Goal: Transaction & Acquisition: Purchase product/service

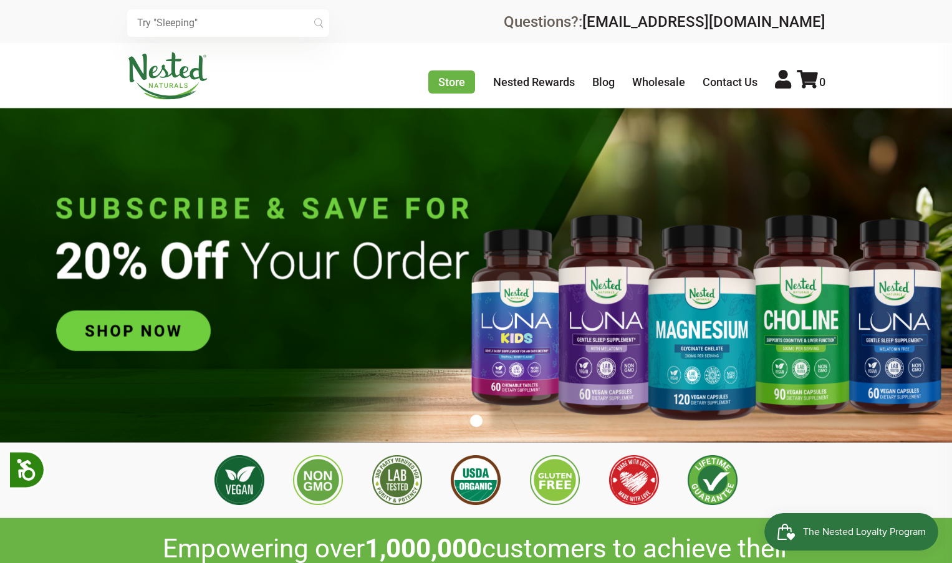
click at [245, 20] on input "text" at bounding box center [228, 22] width 202 height 27
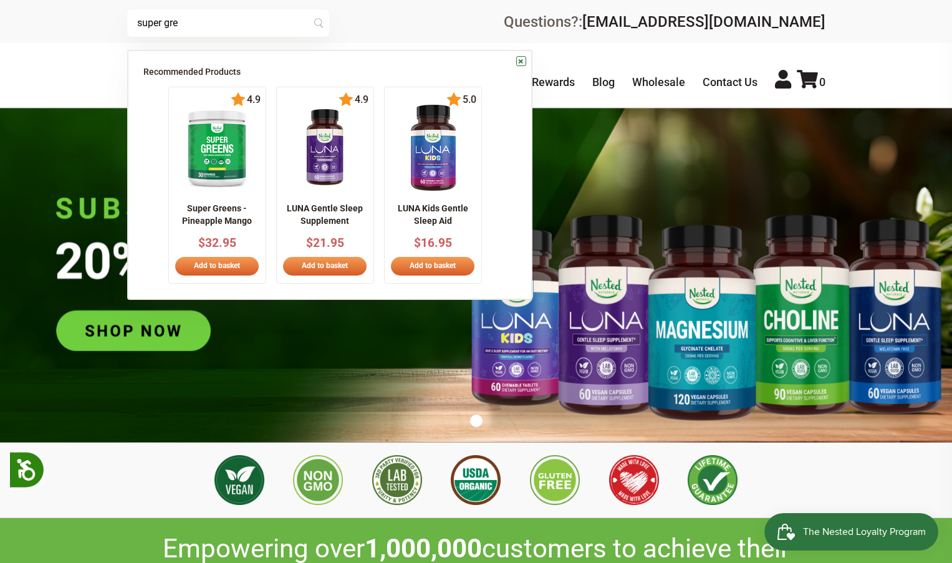
type input "super gre"
click at [203, 155] on img at bounding box center [217, 147] width 76 height 87
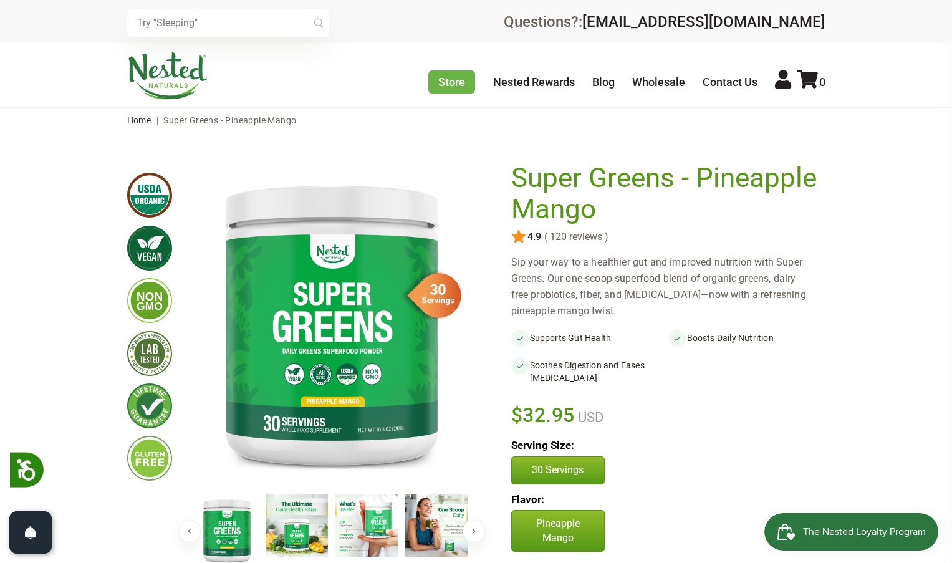
click at [519, 239] on img at bounding box center [518, 236] width 15 height 15
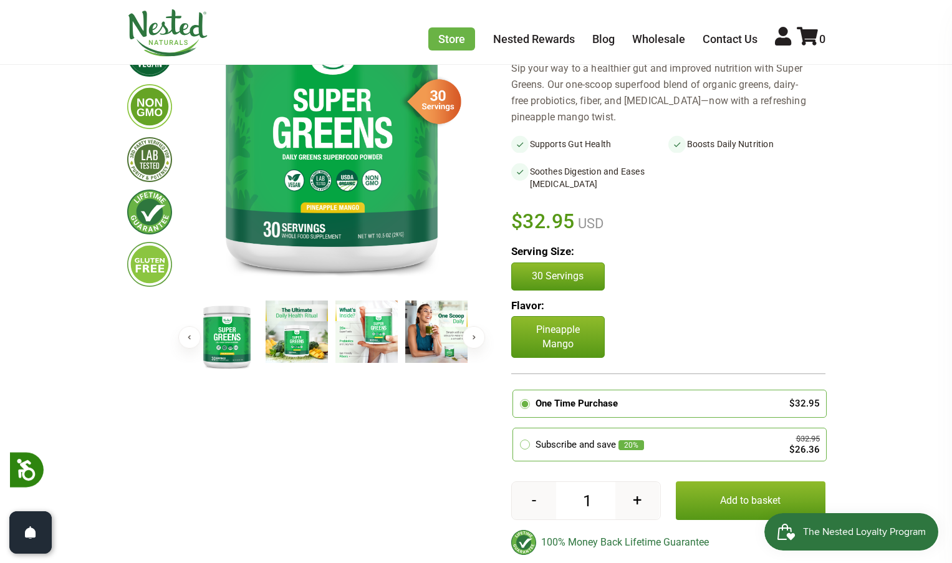
scroll to position [69, 0]
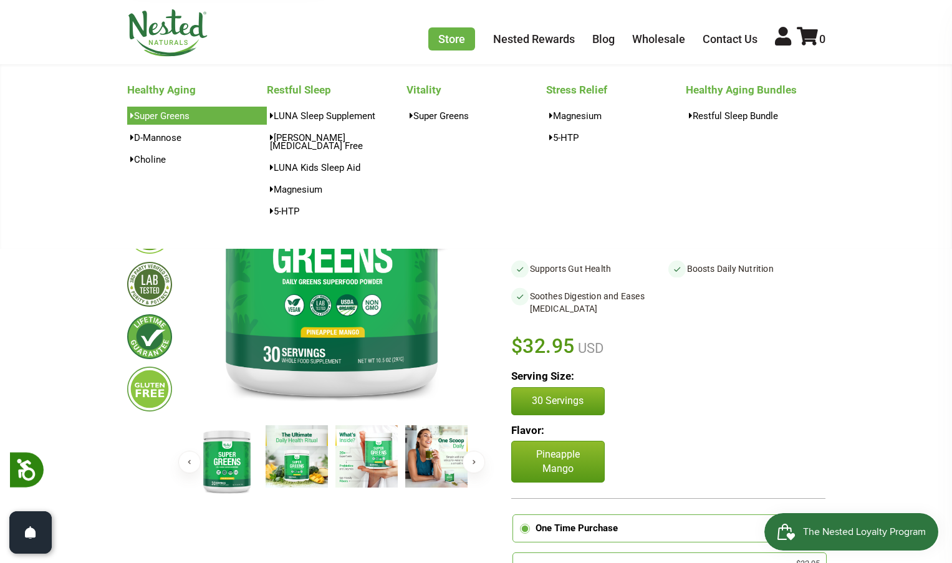
click at [170, 112] on link "Super Greens" at bounding box center [197, 116] width 140 height 18
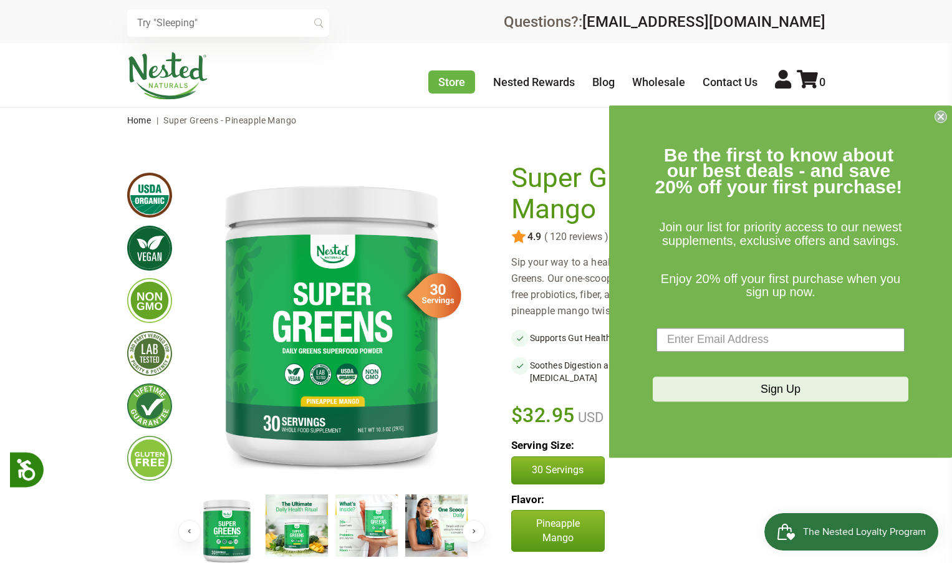
scroll to position [538, 0]
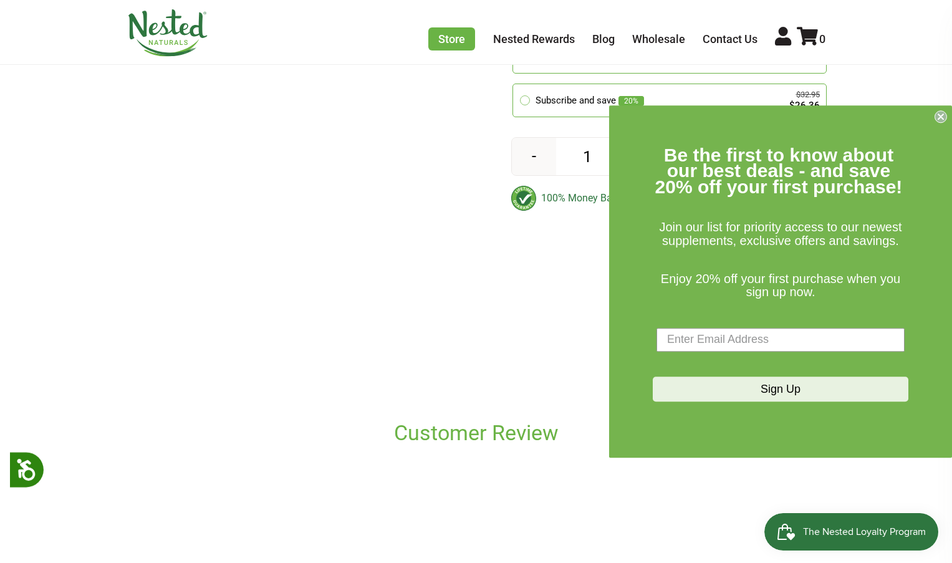
click at [933, 117] on form "Be the first to know about our best deals - and save 20% off your first purchas…" at bounding box center [780, 281] width 343 height 352
click at [941, 122] on circle "Close dialog" at bounding box center [941, 116] width 12 height 12
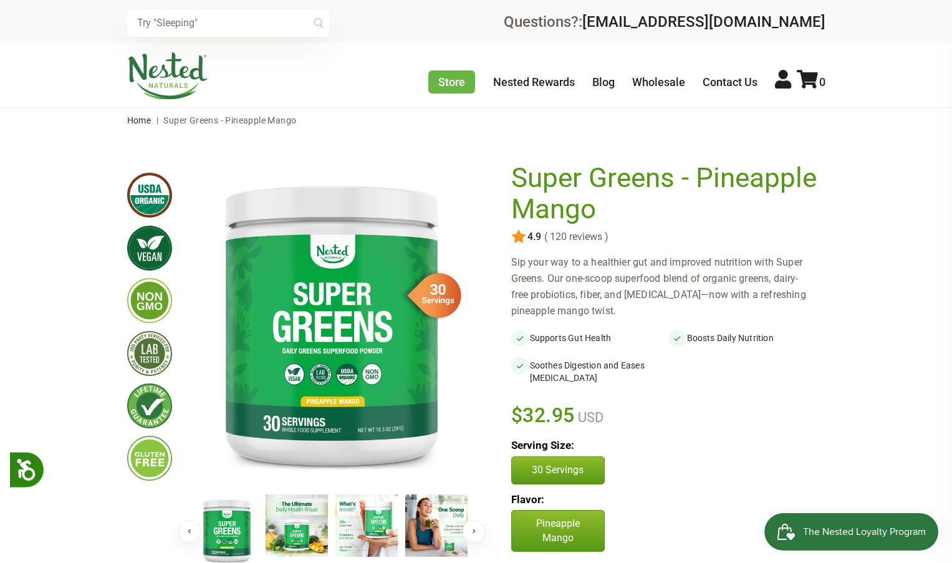
scroll to position [0, 0]
drag, startPoint x: 511, startPoint y: 170, endPoint x: 665, endPoint y: 171, distance: 154.0
click at [665, 171] on h1 "Super Greens - Pineapple Mango" at bounding box center [665, 194] width 308 height 62
click at [675, 175] on h1 "Super Greens - Pineapple Mango" at bounding box center [665, 194] width 308 height 62
drag, startPoint x: 675, startPoint y: 175, endPoint x: 524, endPoint y: 174, distance: 151.5
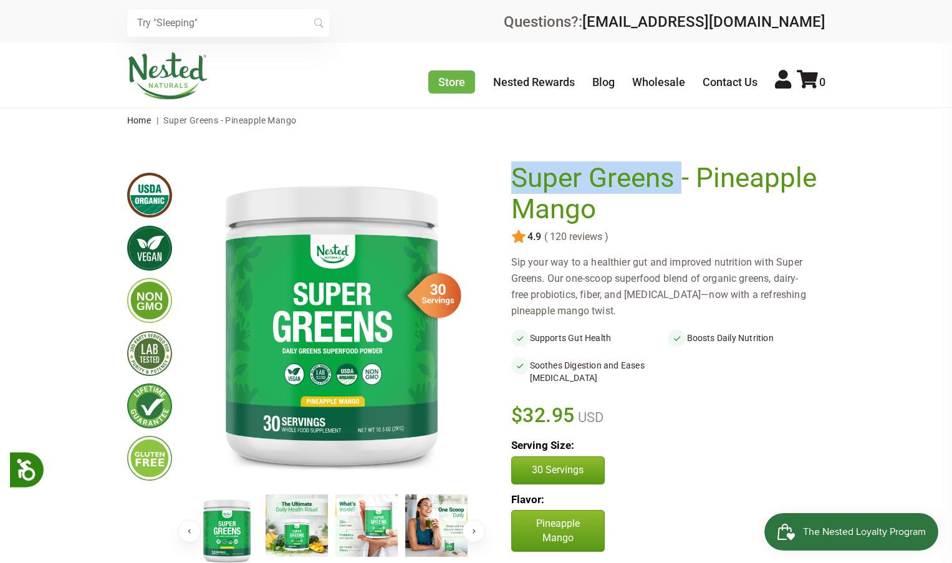
click at [524, 174] on h1 "Super Greens - Pineapple Mango" at bounding box center [665, 194] width 308 height 62
copy h1 "Super Greens"
